Goal: Task Accomplishment & Management: Manage account settings

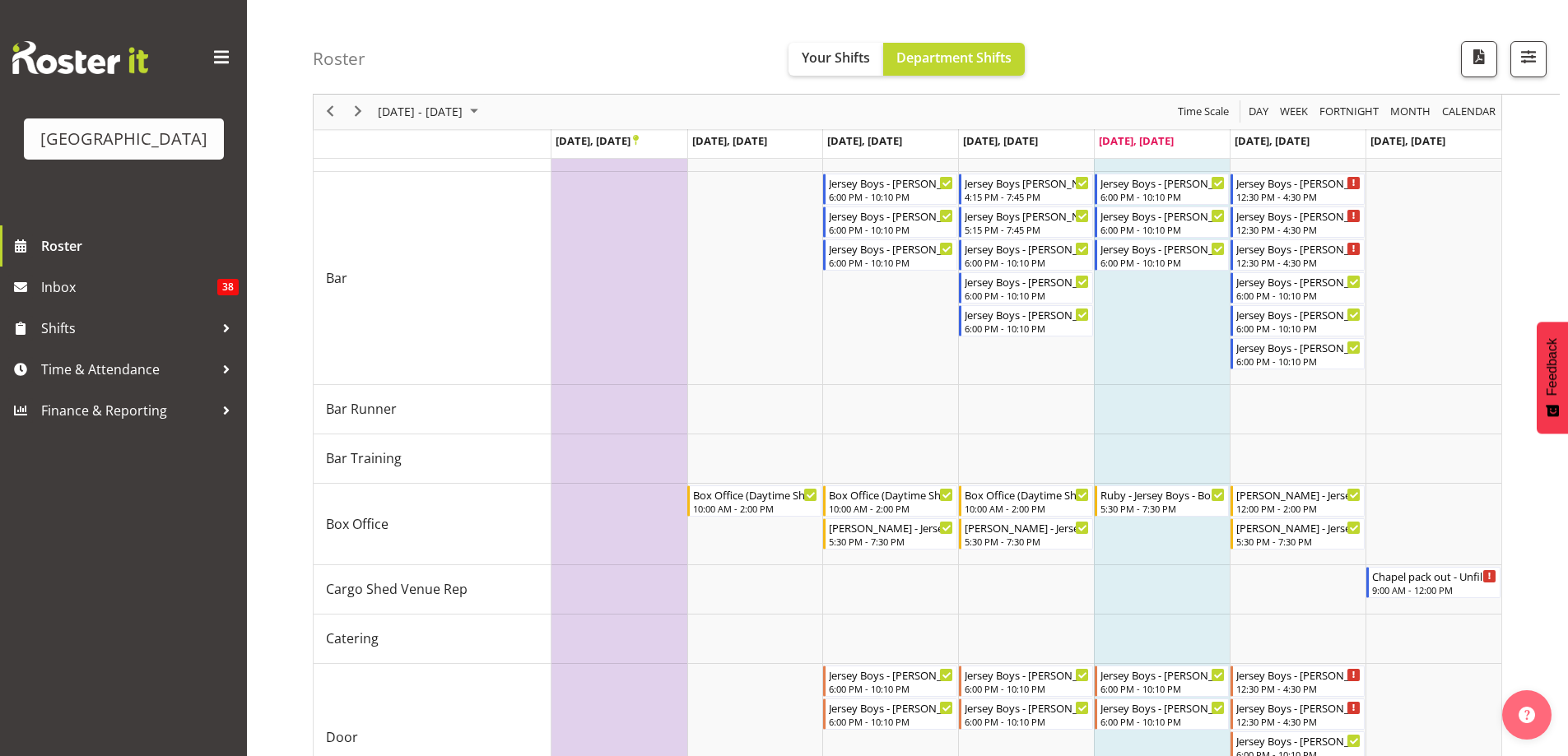
scroll to position [137, 0]
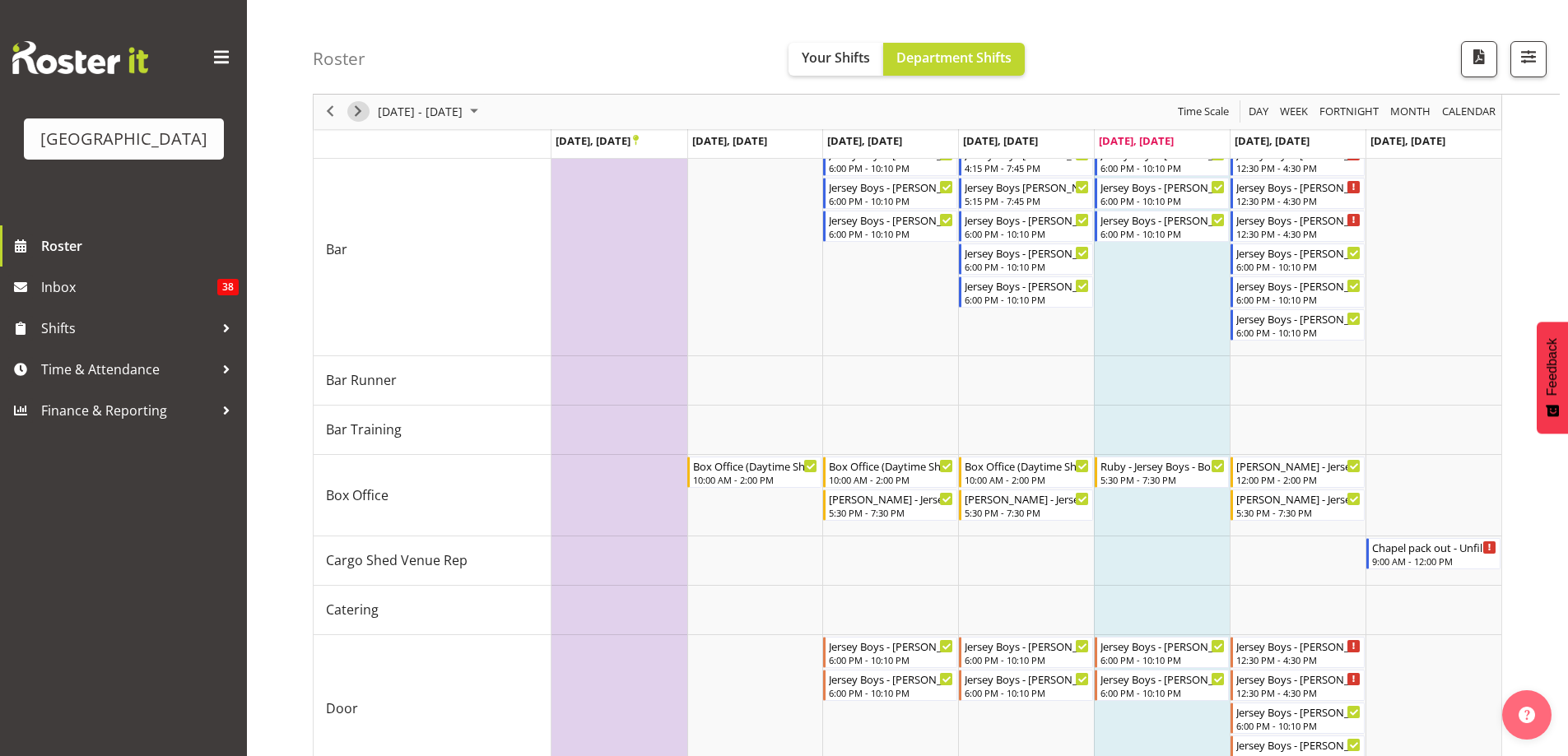
click at [354, 106] on span "Next" at bounding box center [358, 112] width 20 height 21
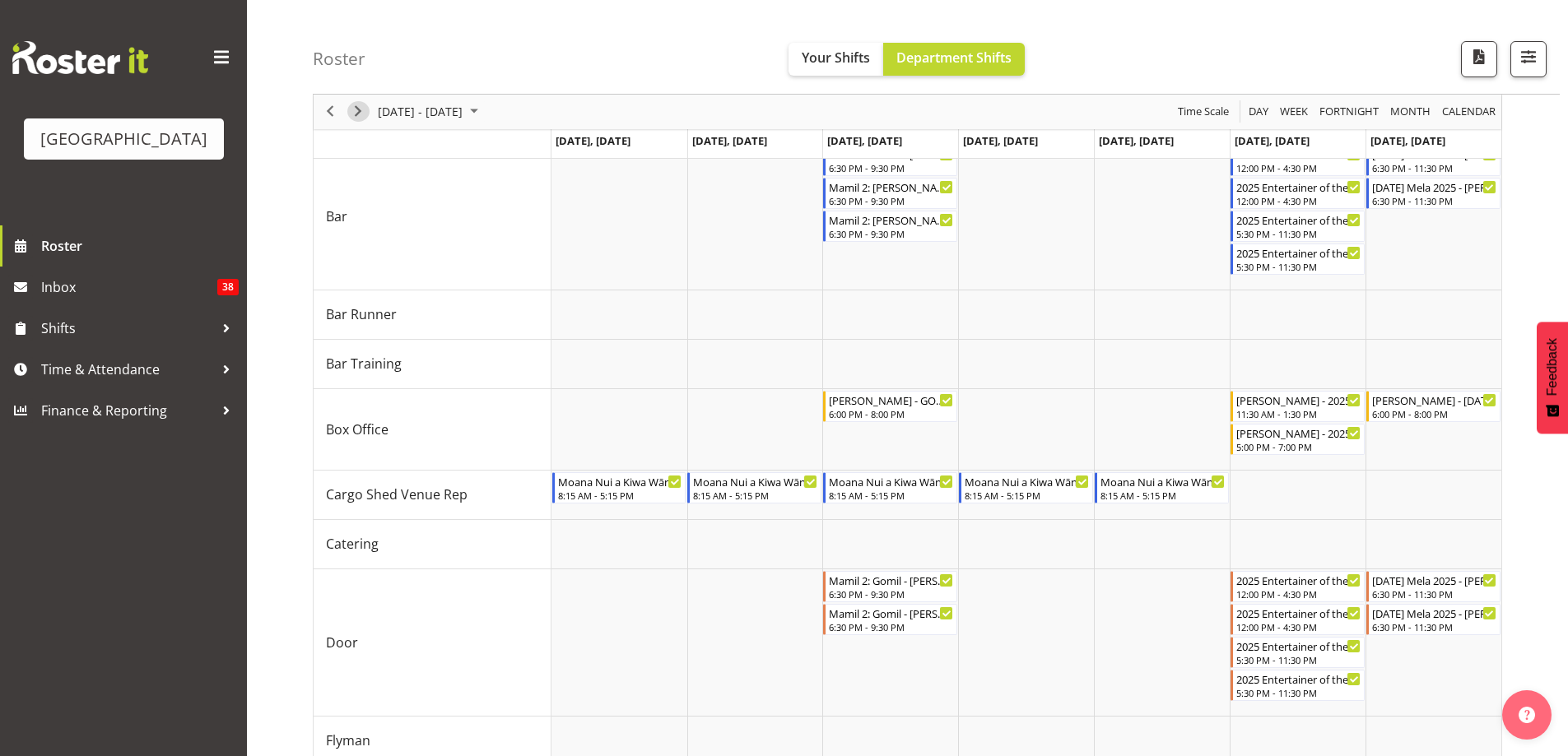
click at [355, 108] on span "Next" at bounding box center [358, 112] width 20 height 21
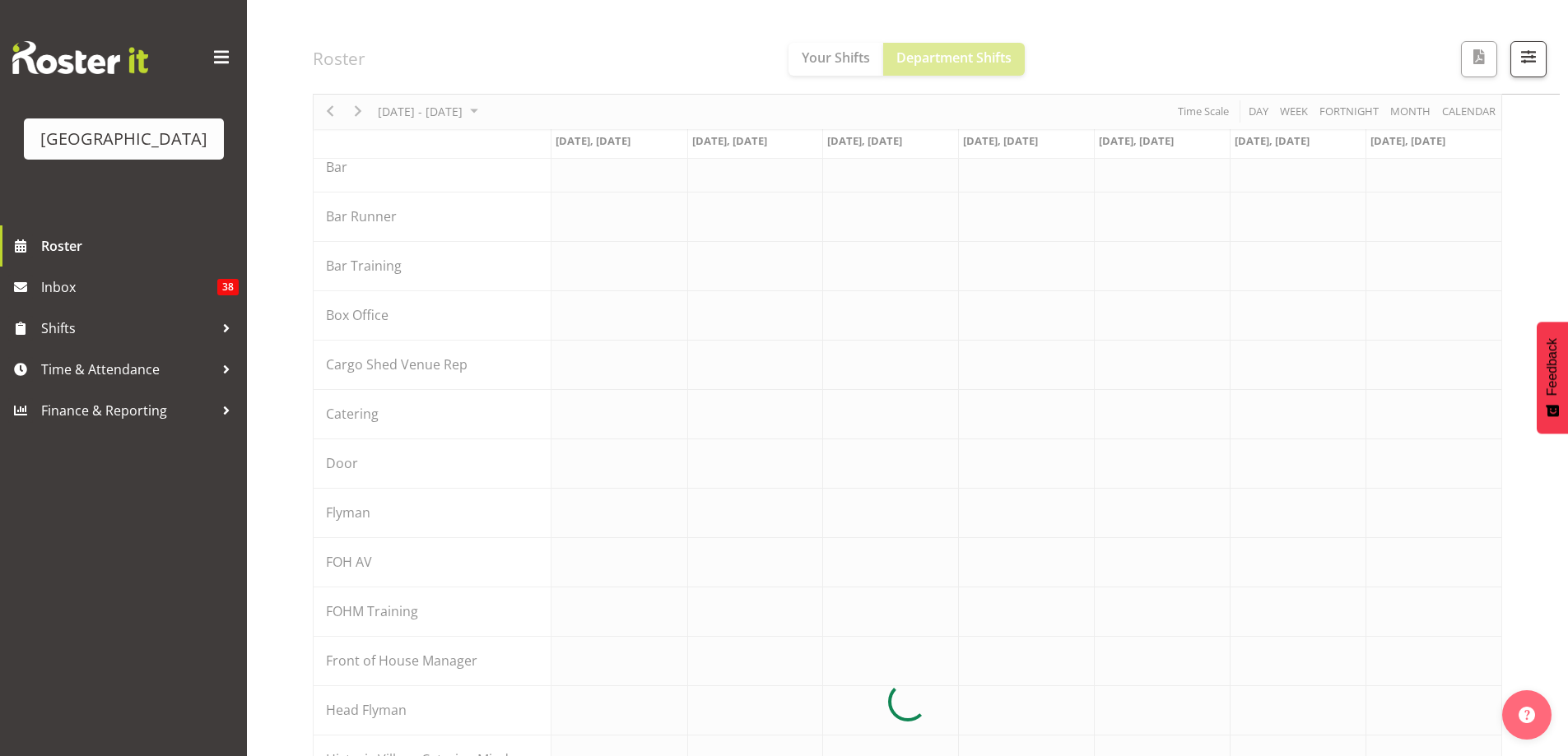
click at [355, 108] on div at bounding box center [907, 702] width 1189 height 1352
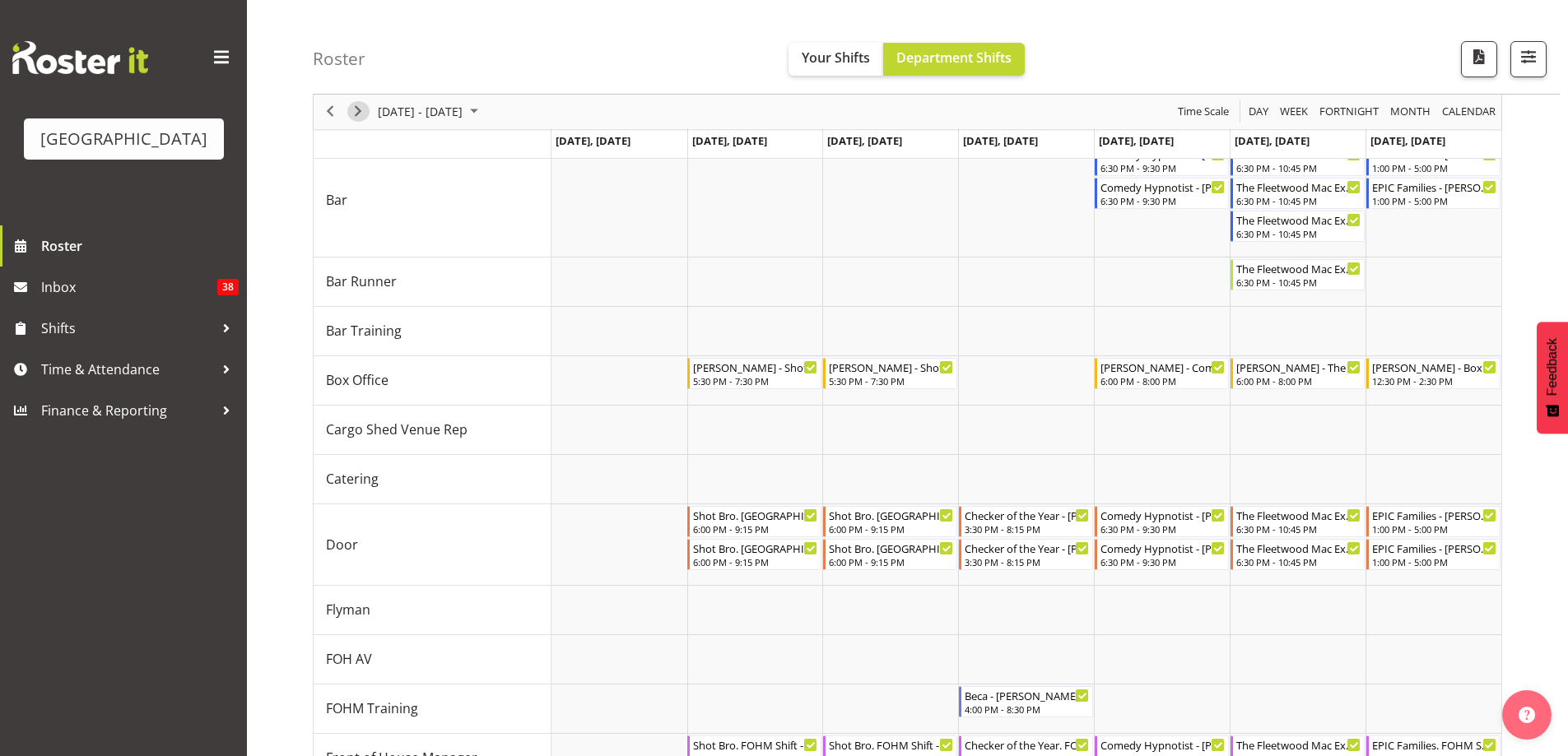
click at [361, 107] on span "Next" at bounding box center [358, 112] width 20 height 21
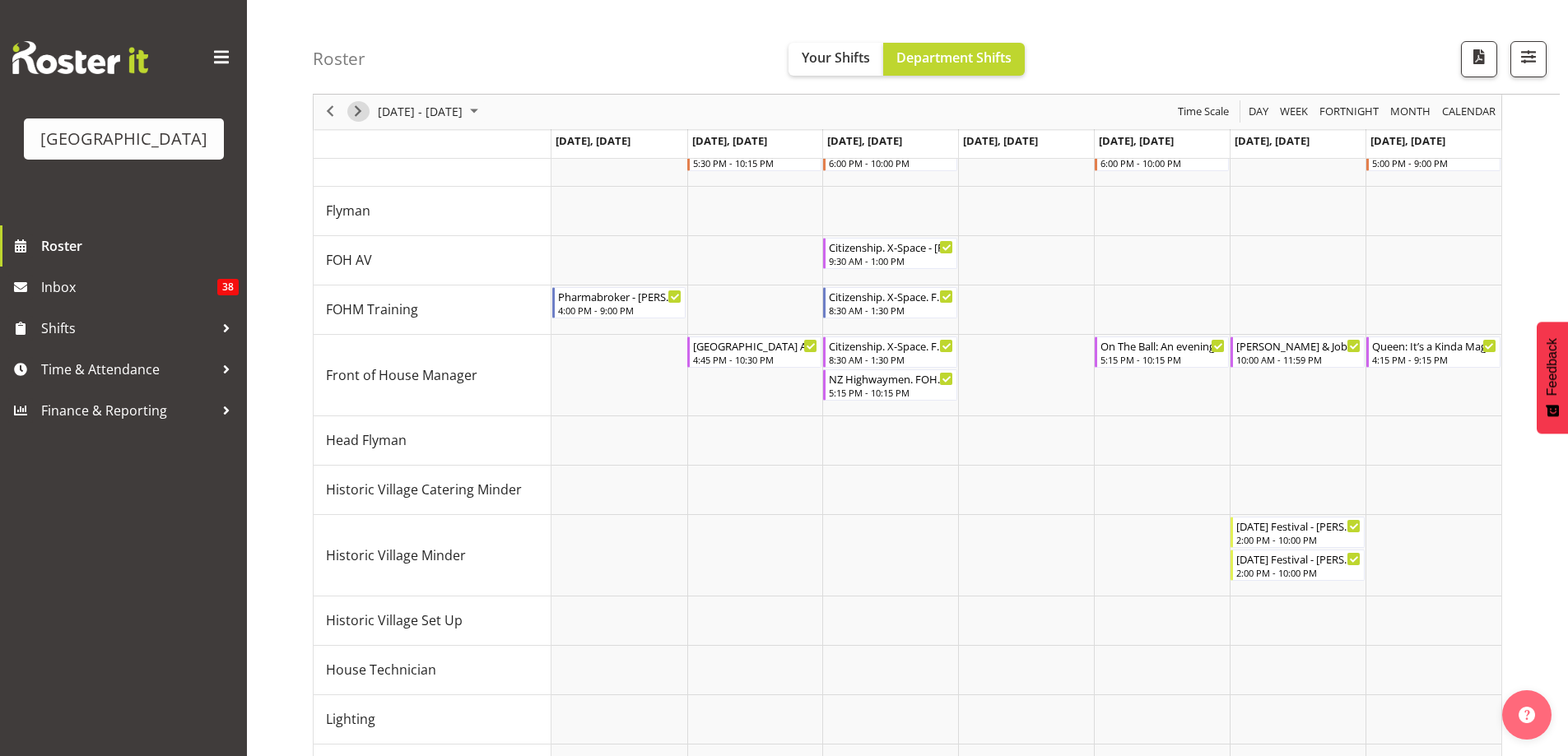
scroll to position [549, 0]
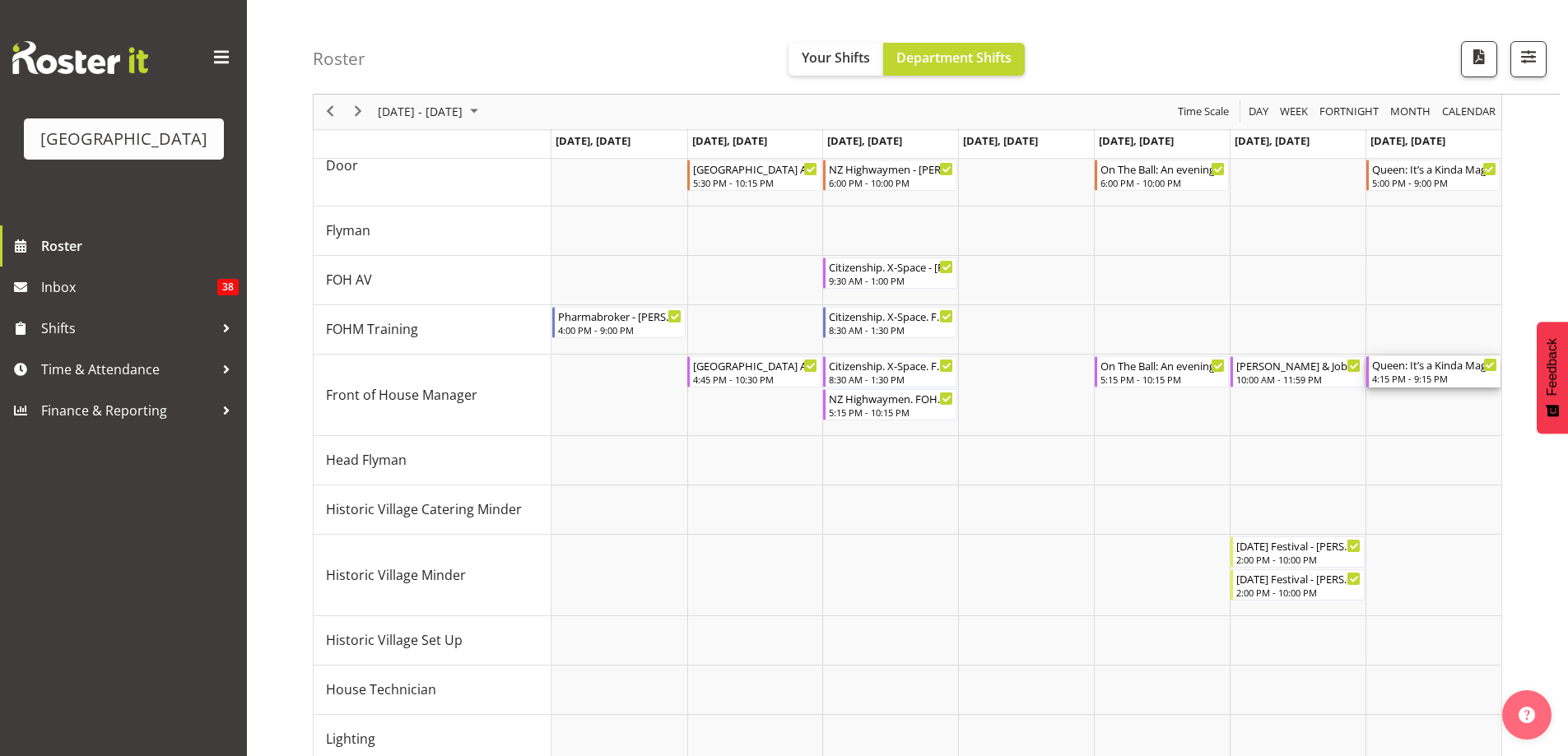
click at [1413, 375] on div "4:15 PM - 9:15 PM" at bounding box center [1435, 378] width 126 height 13
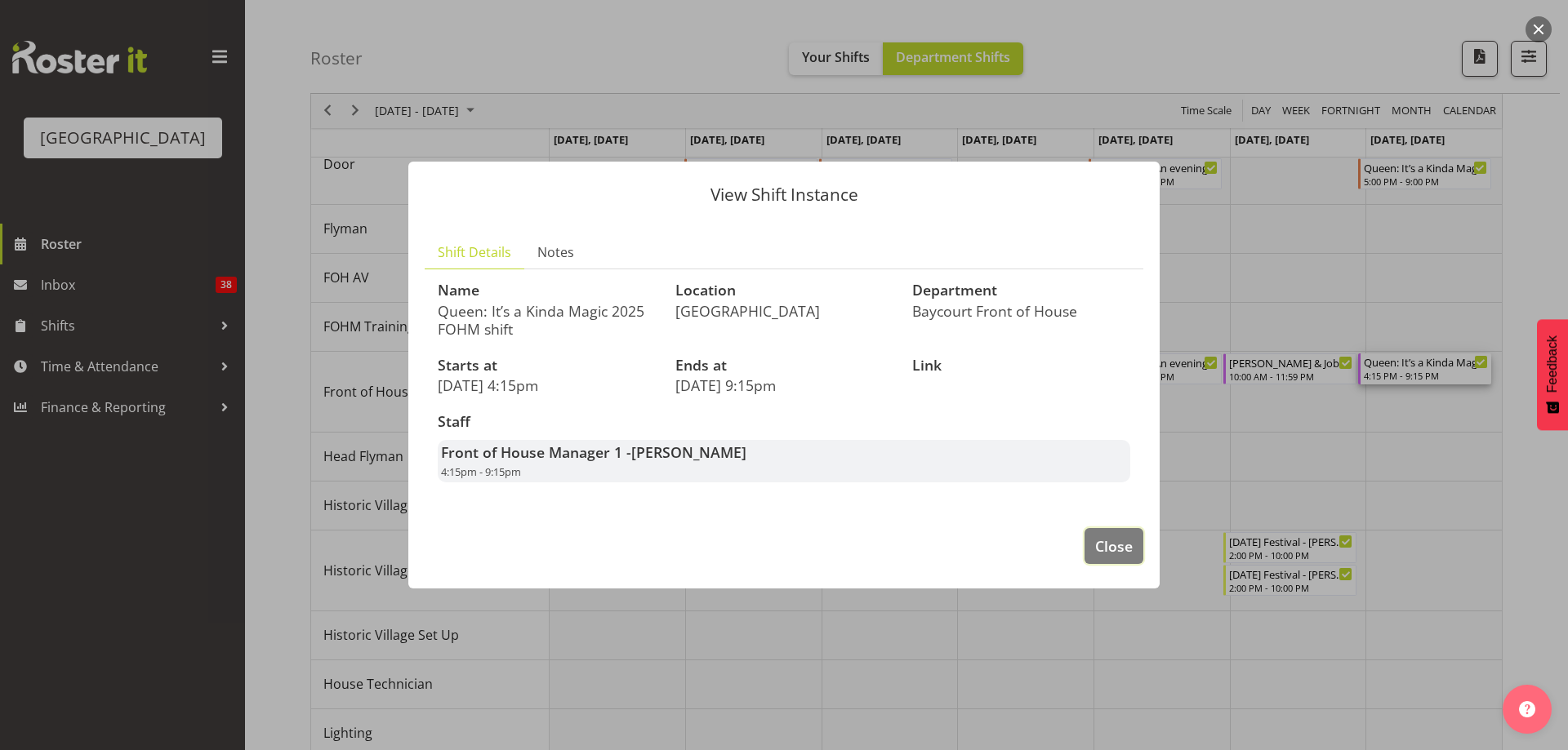
click at [1112, 546] on span "Close" at bounding box center [1114, 547] width 38 height 21
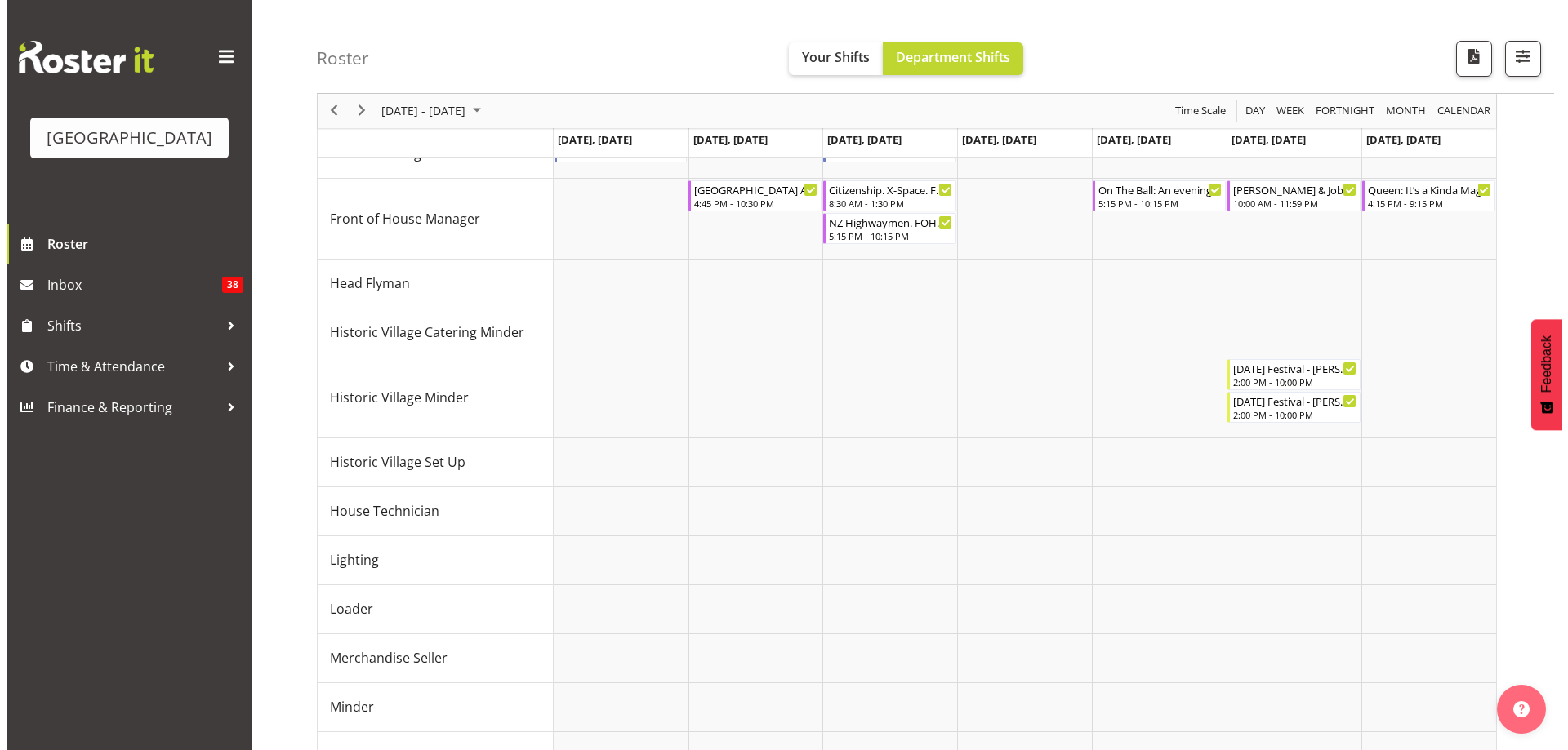
scroll to position [989, 0]
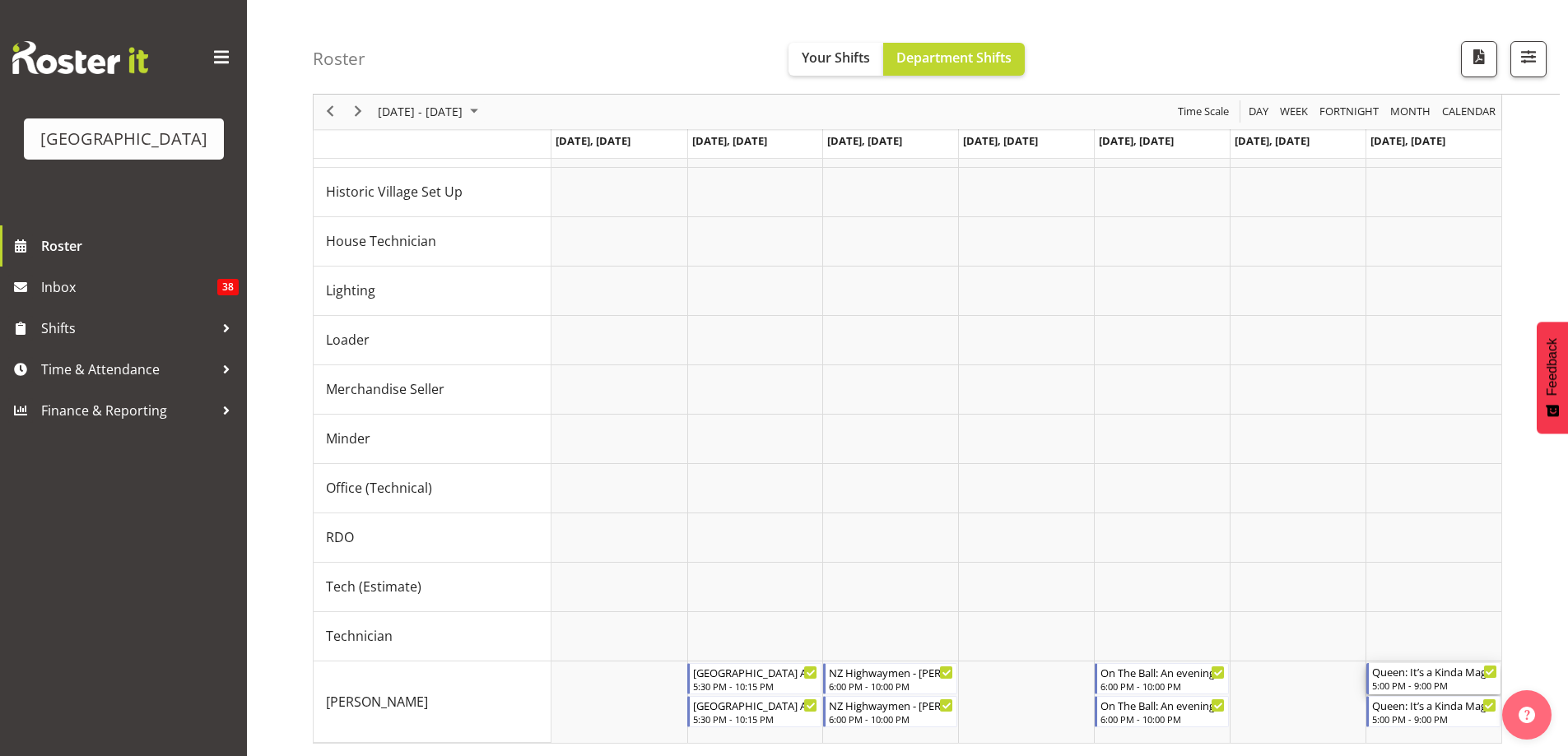
click at [1387, 680] on div "5:00 PM - 9:00 PM" at bounding box center [1435, 685] width 126 height 13
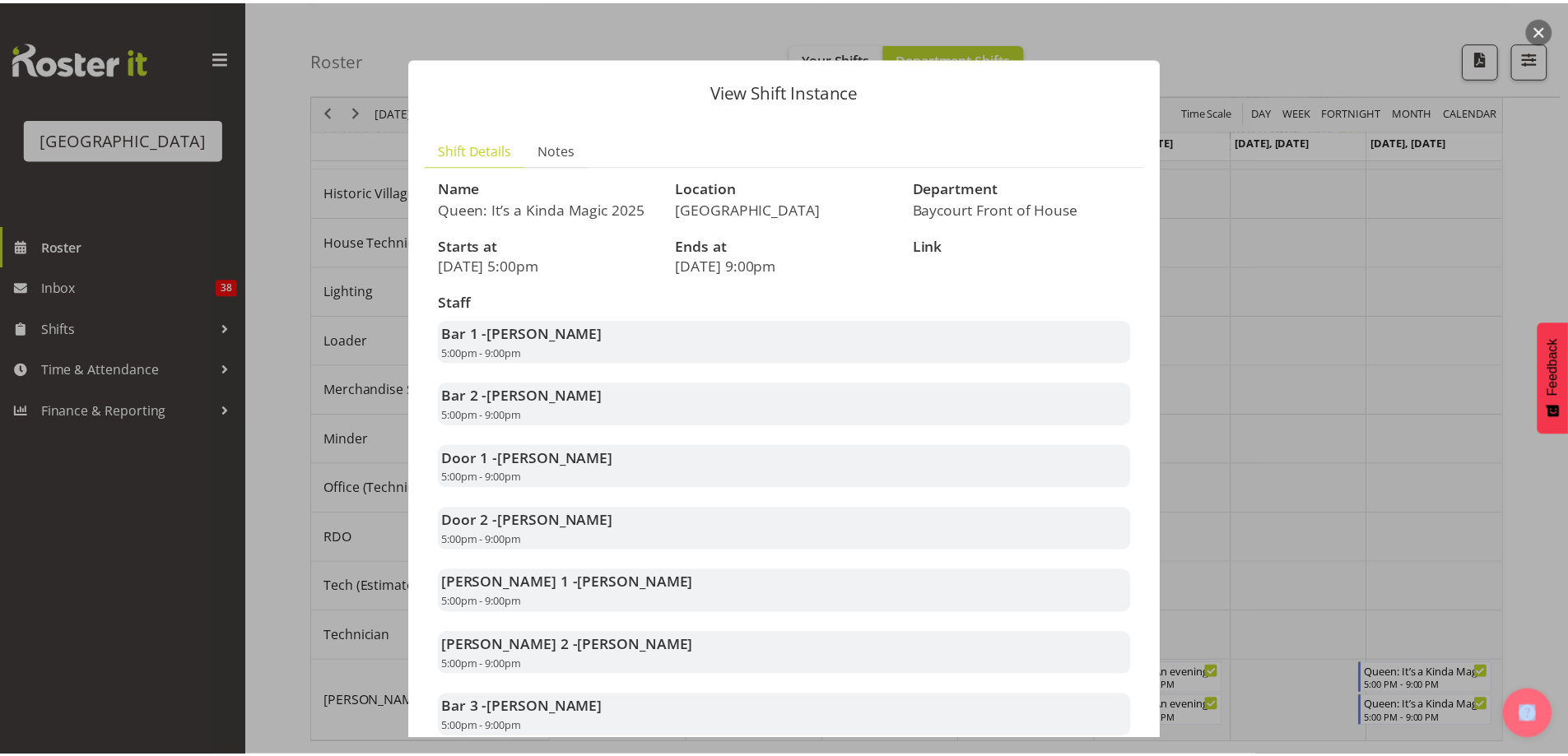
scroll to position [124, 0]
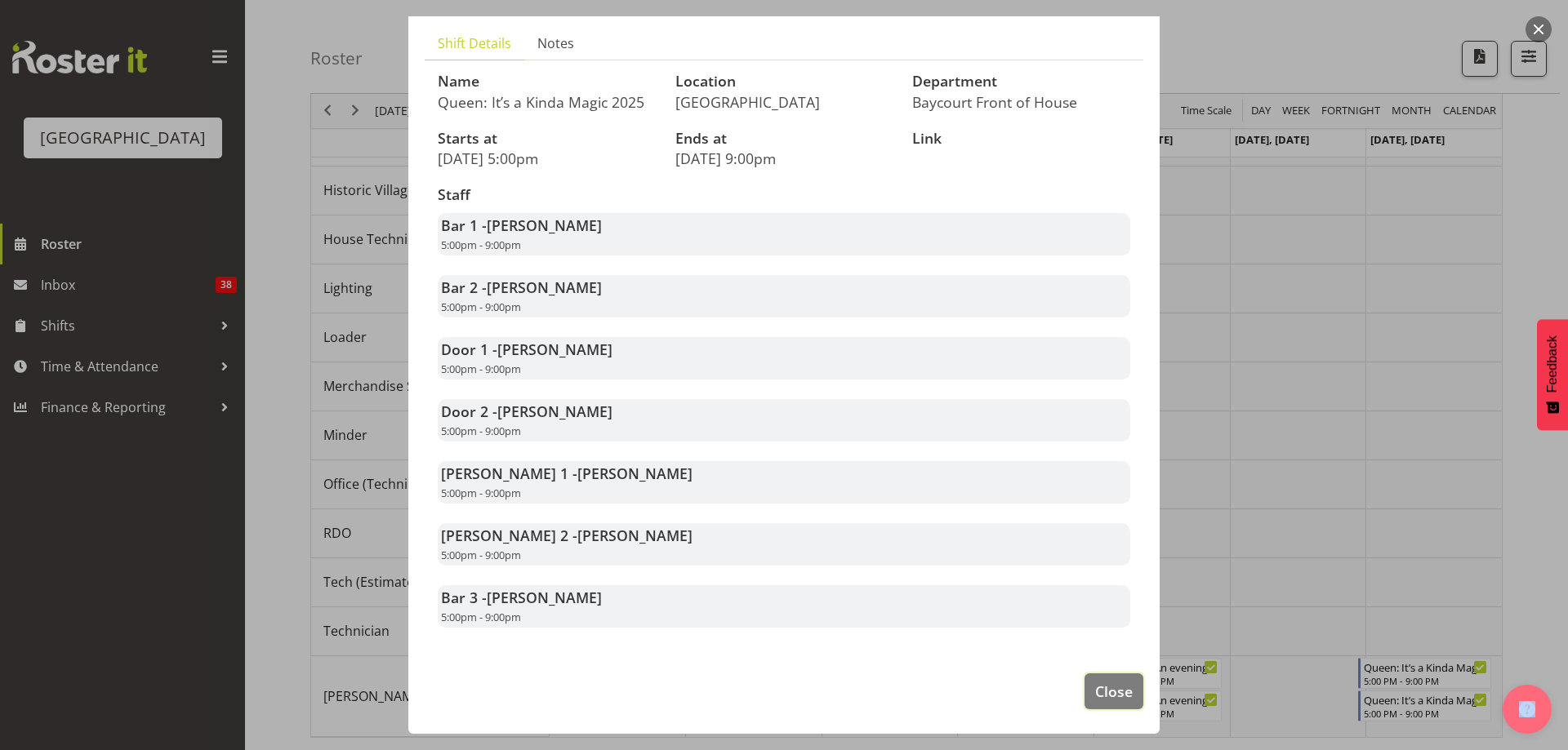
click at [1085, 694] on button "Close" at bounding box center [1114, 692] width 58 height 36
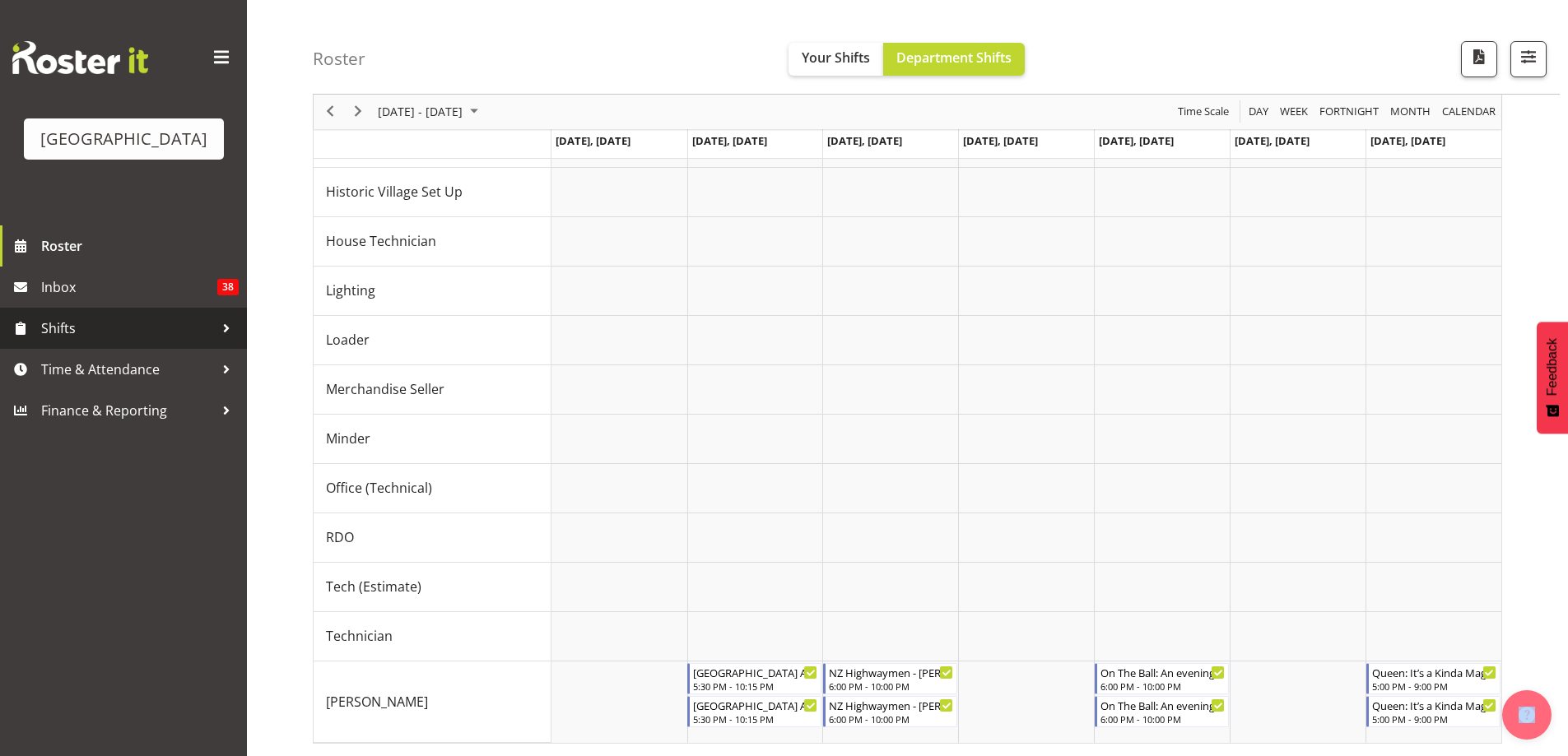
click at [70, 341] on span "Shifts" at bounding box center [127, 328] width 173 height 25
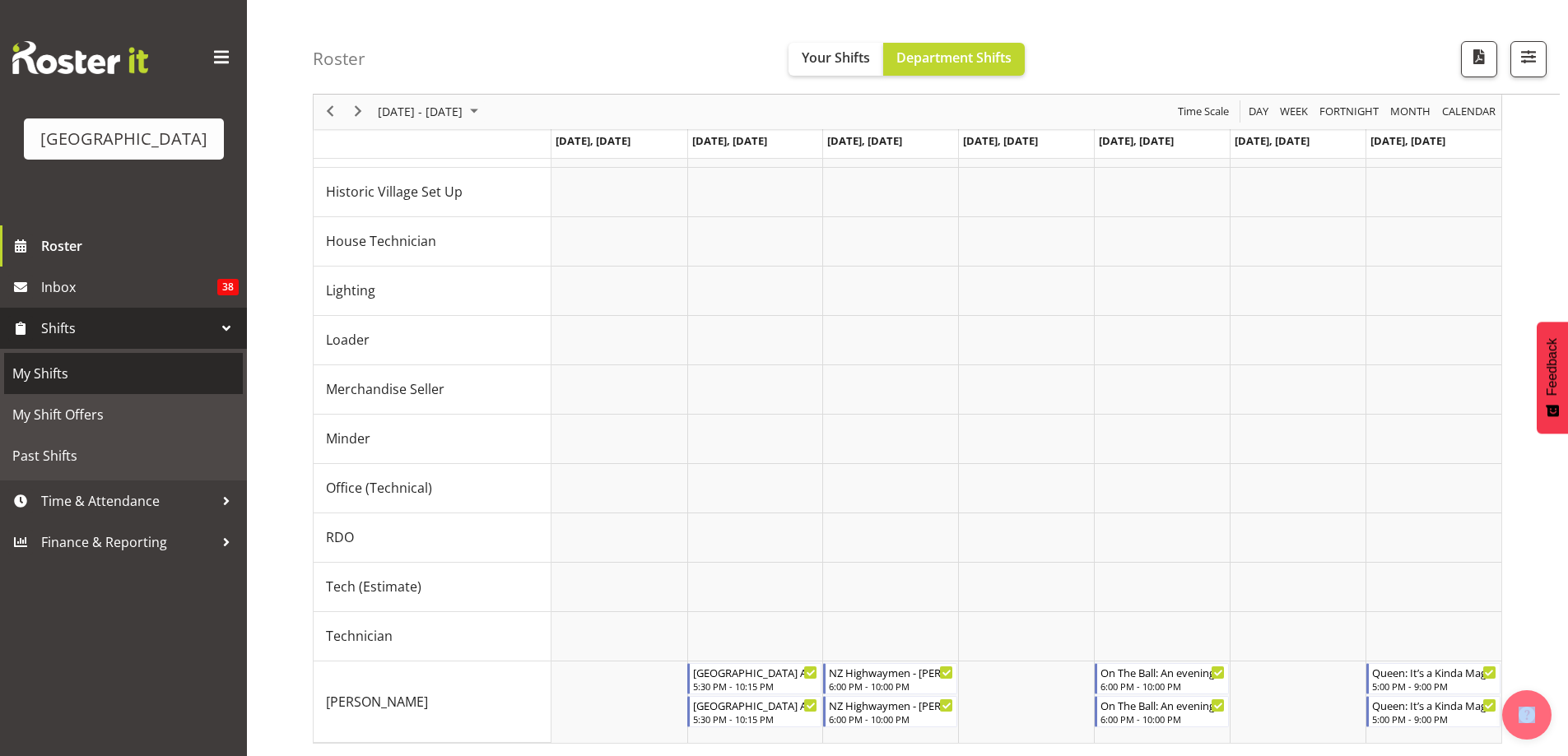
click at [50, 386] on span "My Shifts" at bounding box center [124, 374] width 223 height 25
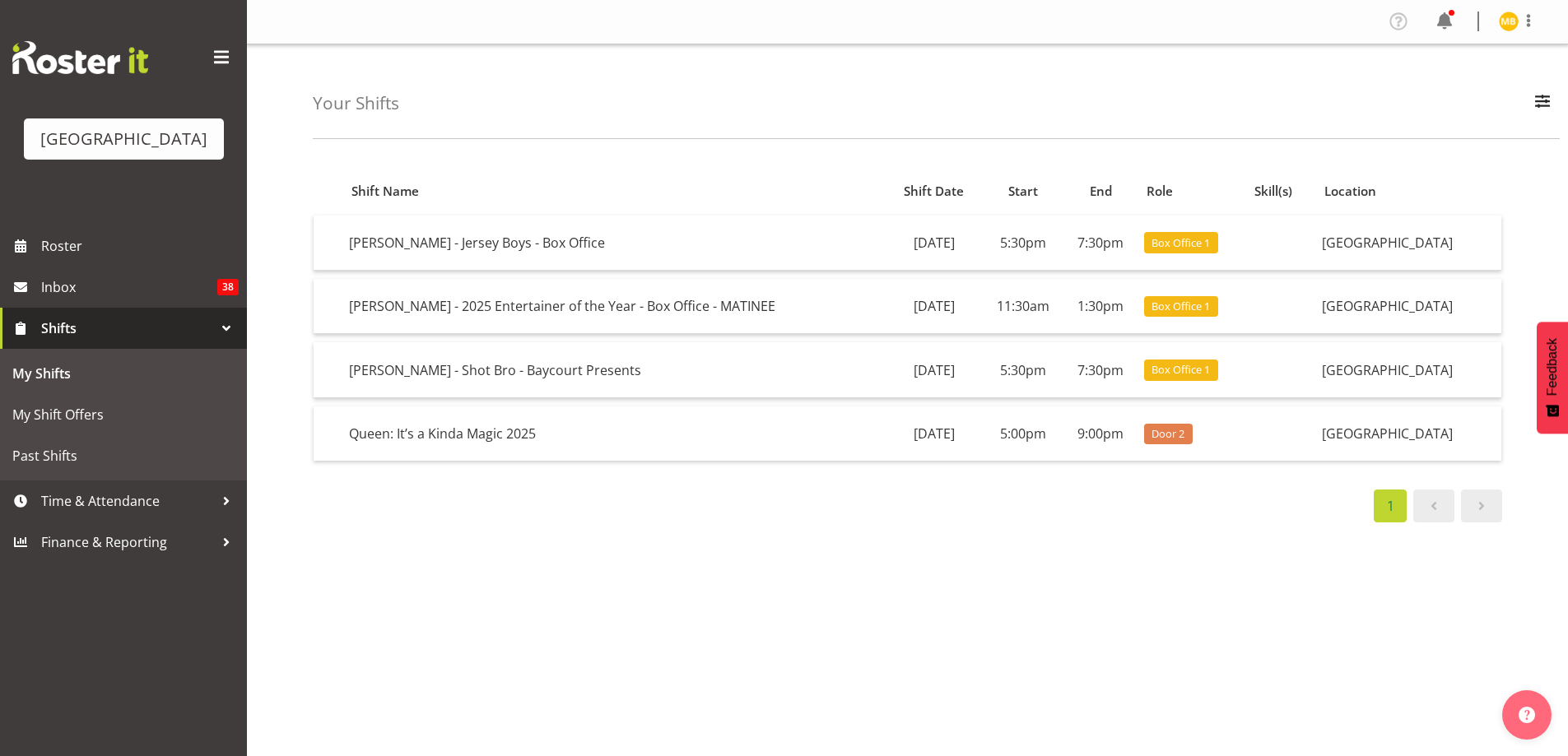
click at [691, 434] on td "Queen: It’s a Kinda Magic 2025" at bounding box center [614, 433] width 543 height 54
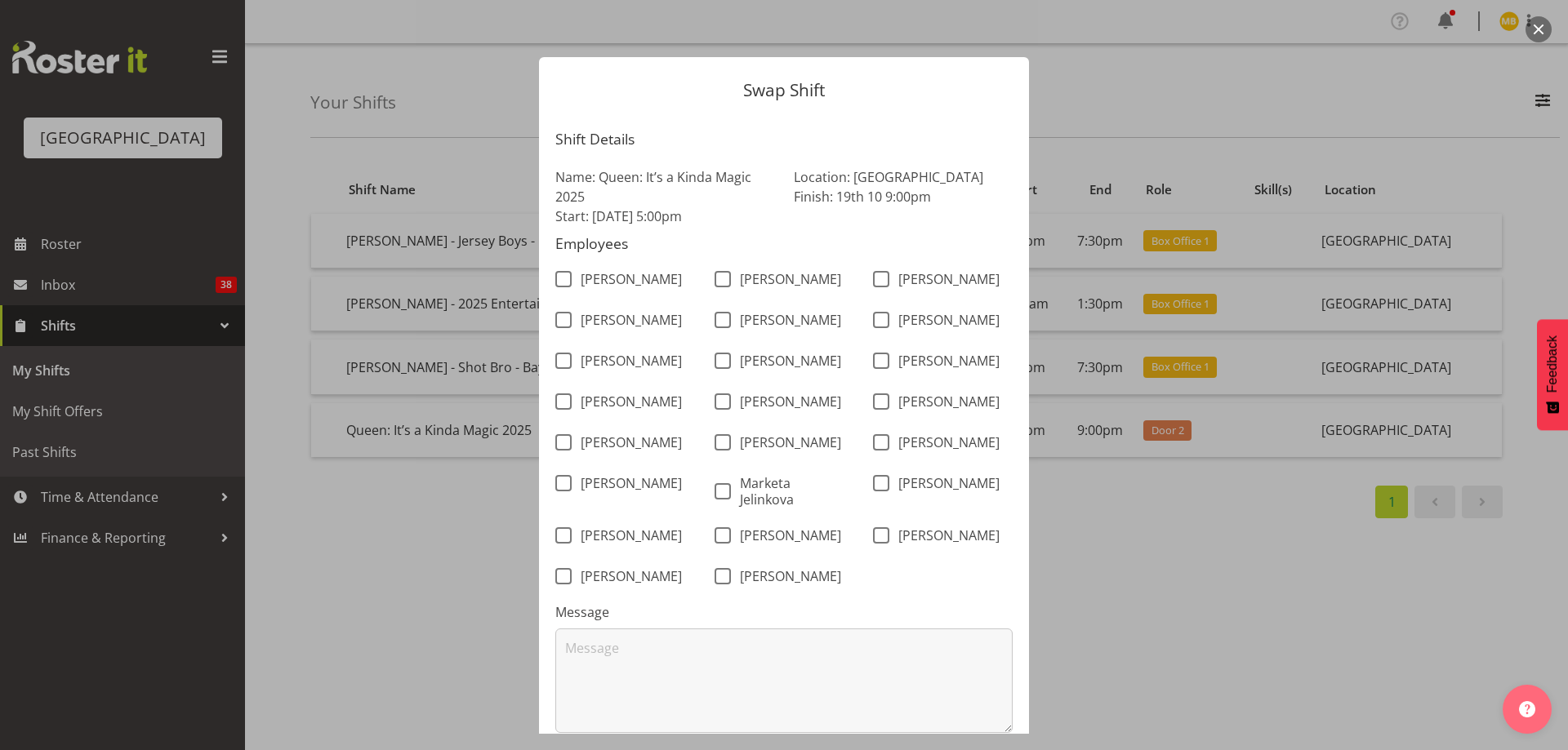
click at [873, 544] on span at bounding box center [880, 535] width 17 height 17
click at [873, 542] on input "[PERSON_NAME]" at bounding box center [877, 536] width 11 height 11
checkbox input "true"
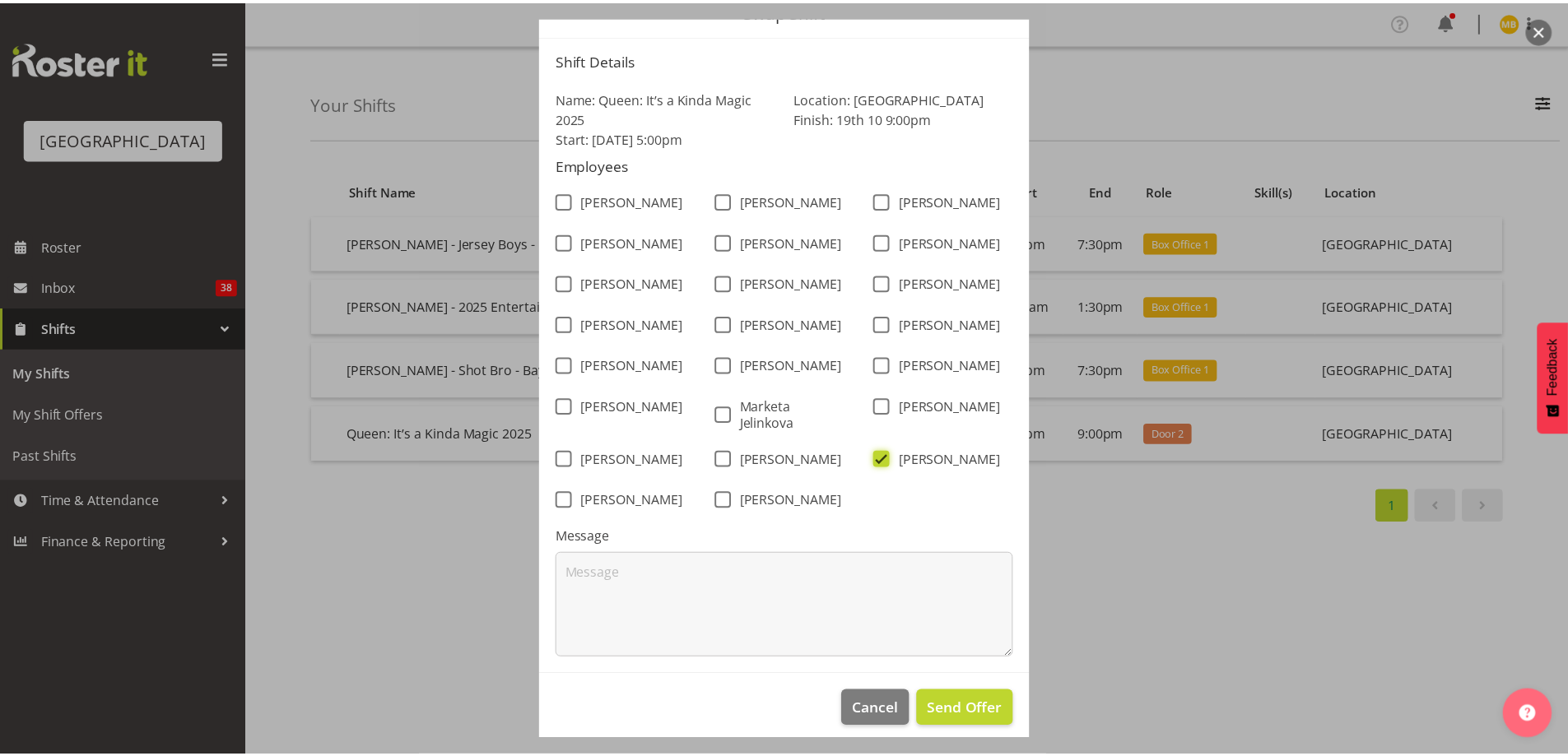
scroll to position [116, 0]
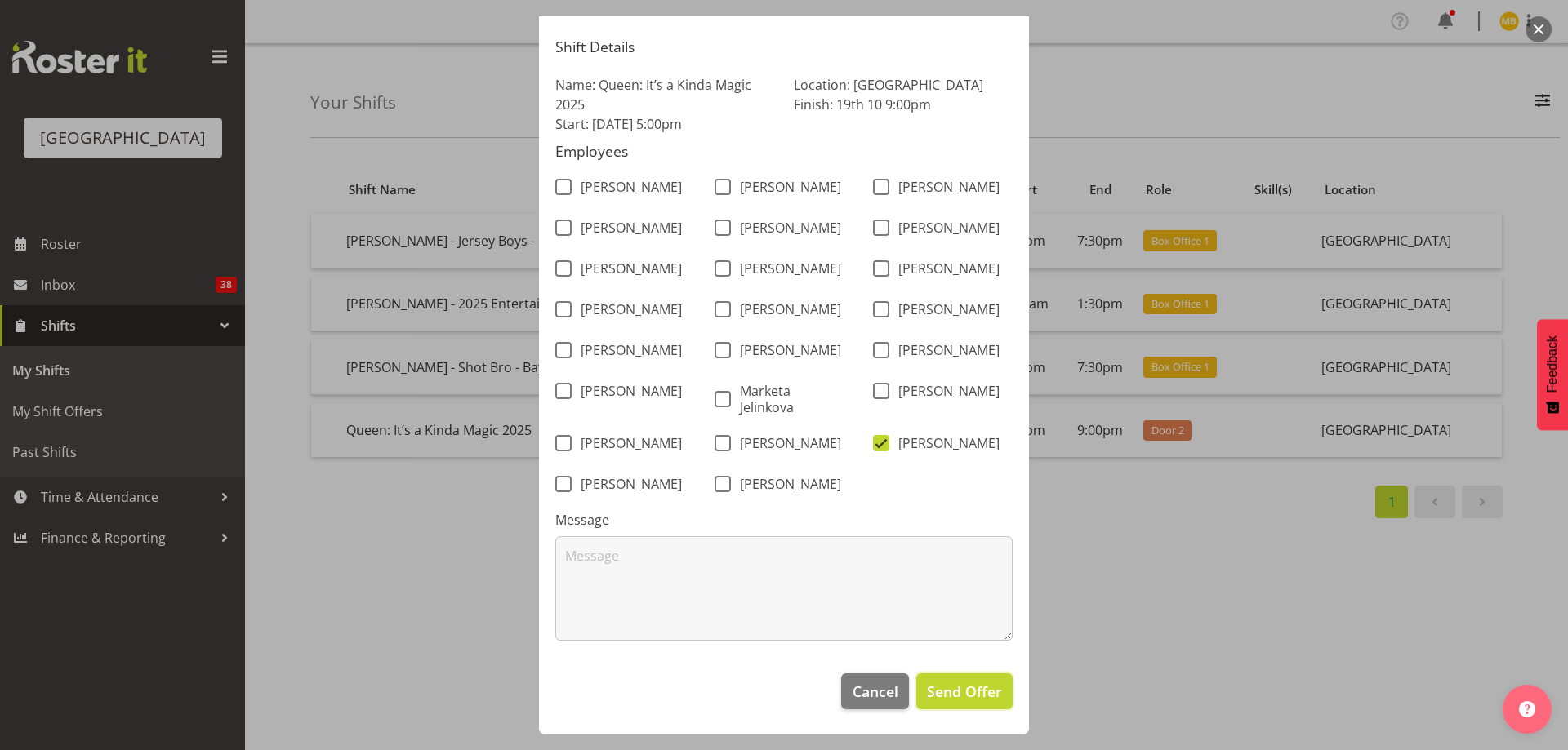
click at [967, 696] on span "Send Offer" at bounding box center [964, 692] width 75 height 21
